Goal: Navigation & Orientation: Find specific page/section

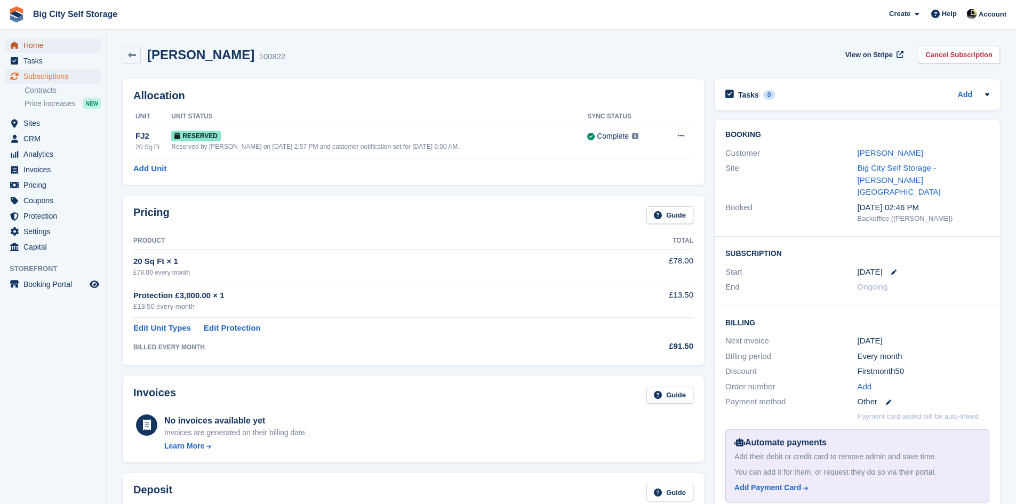
click at [46, 49] on span "Home" at bounding box center [55, 45] width 64 height 15
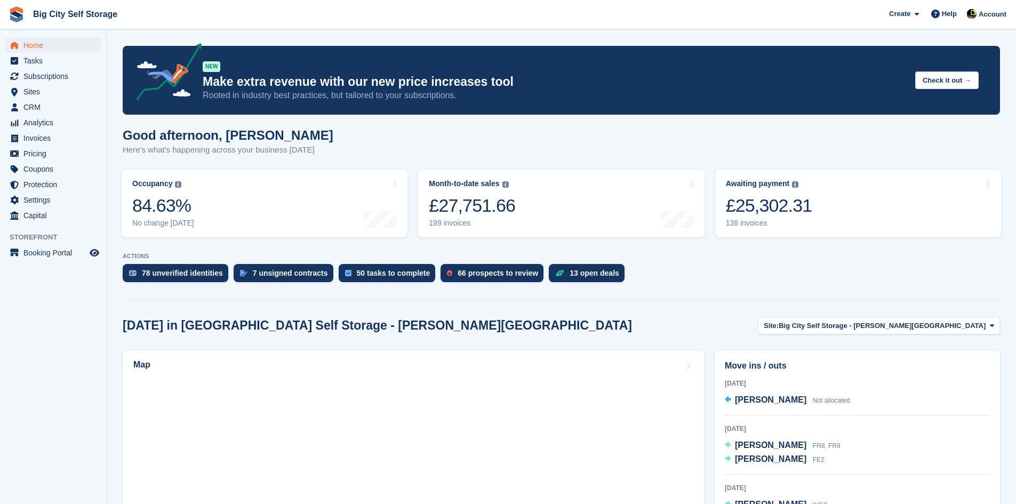
click at [356, 299] on div at bounding box center [561, 298] width 877 height 5
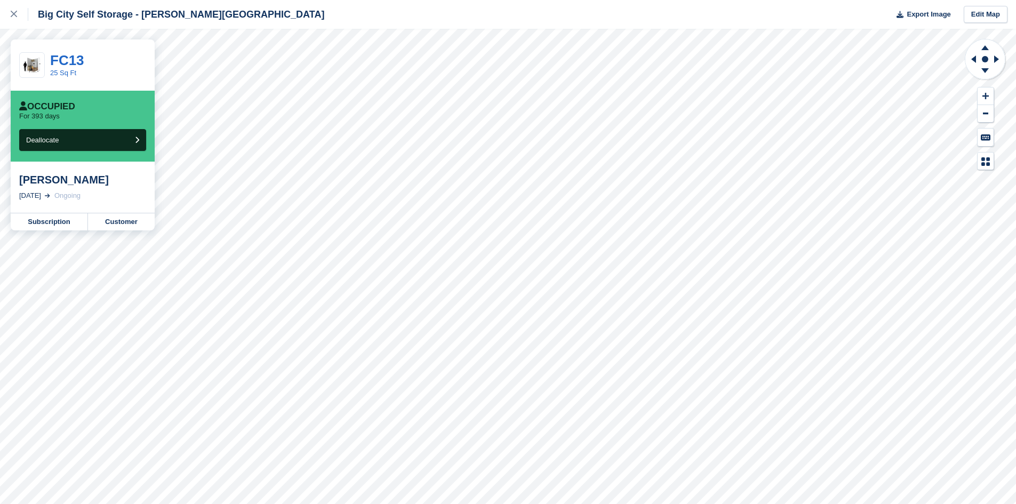
click at [74, 193] on div "Ongoing" at bounding box center [67, 195] width 26 height 11
